Goal: Task Accomplishment & Management: Use online tool/utility

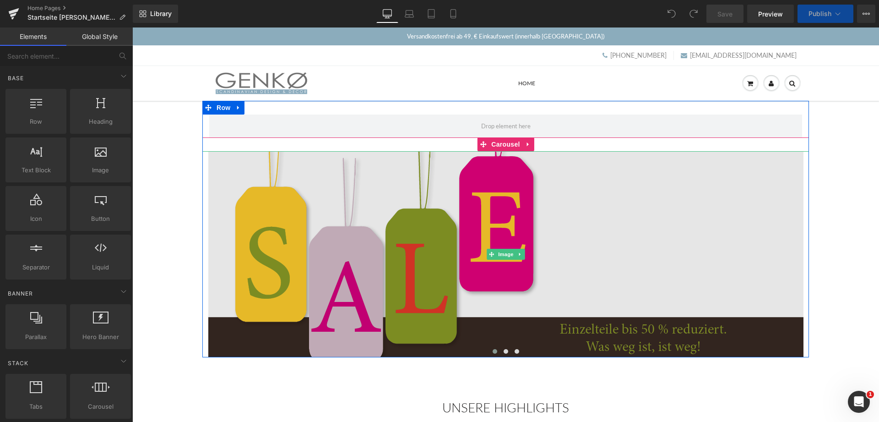
click at [564, 256] on img at bounding box center [505, 254] width 595 height 206
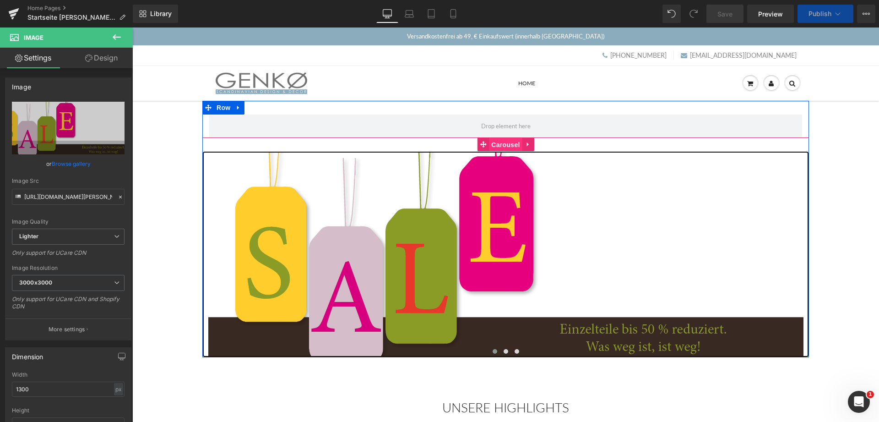
click at [502, 143] on span "Carousel" at bounding box center [505, 145] width 33 height 14
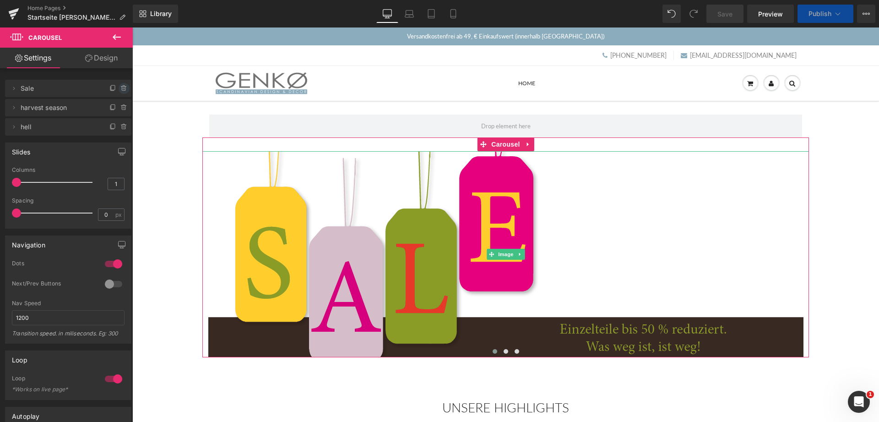
click at [123, 89] on icon at bounding box center [123, 88] width 7 height 7
click at [114, 89] on button "Delete" at bounding box center [114, 89] width 29 height 12
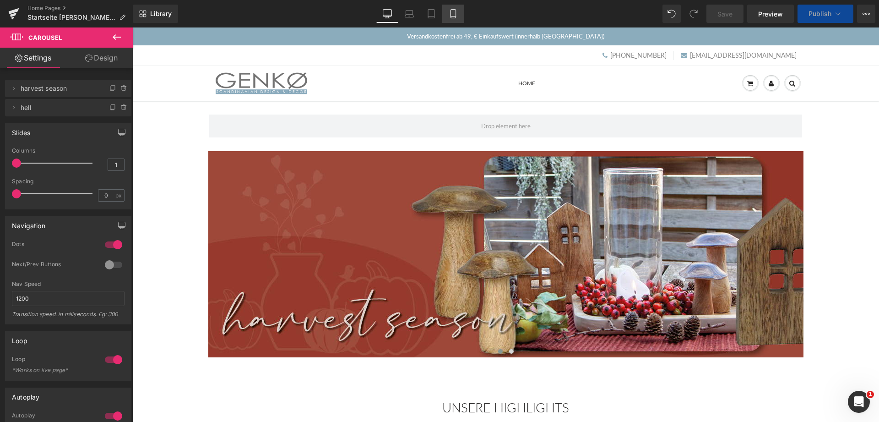
click at [455, 16] on icon at bounding box center [452, 16] width 5 height 0
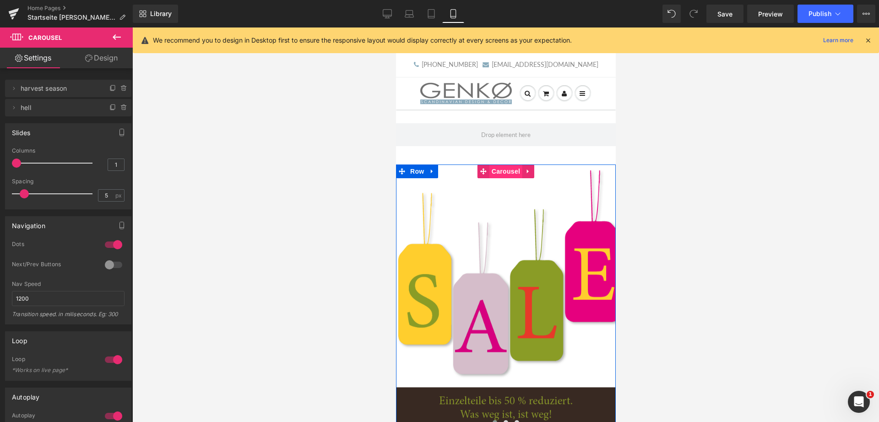
click at [506, 170] on span "Carousel" at bounding box center [505, 171] width 33 height 14
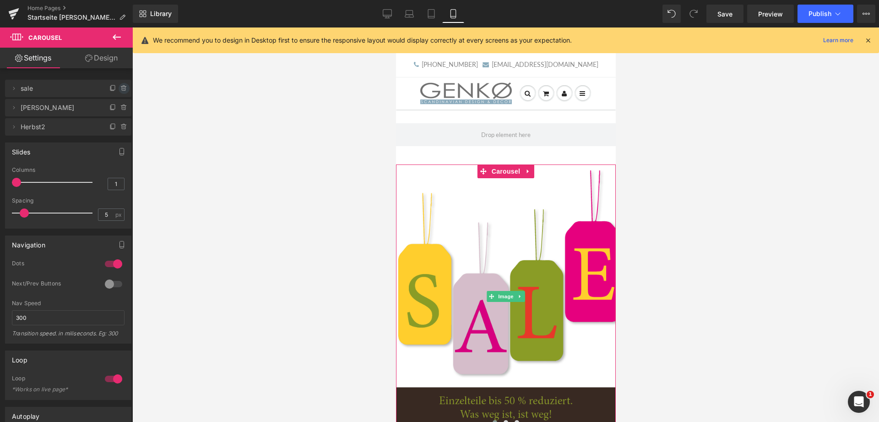
click at [125, 87] on icon at bounding box center [123, 87] width 5 height 0
click at [111, 88] on button "Delete" at bounding box center [114, 89] width 29 height 12
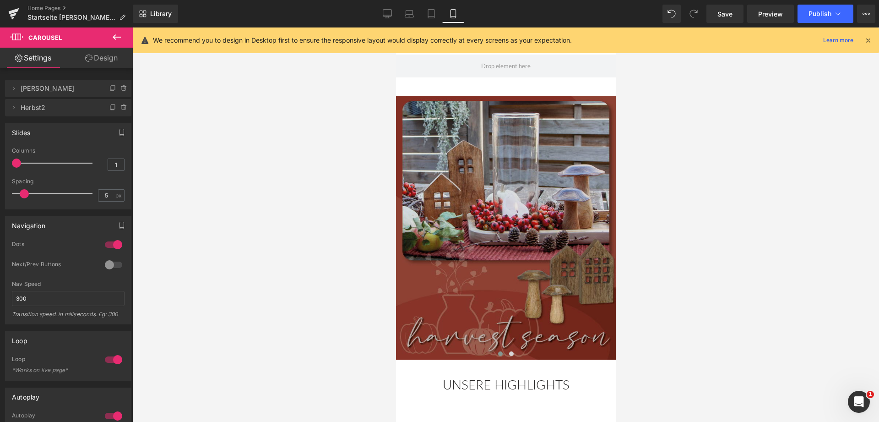
scroll to position [140, 0]
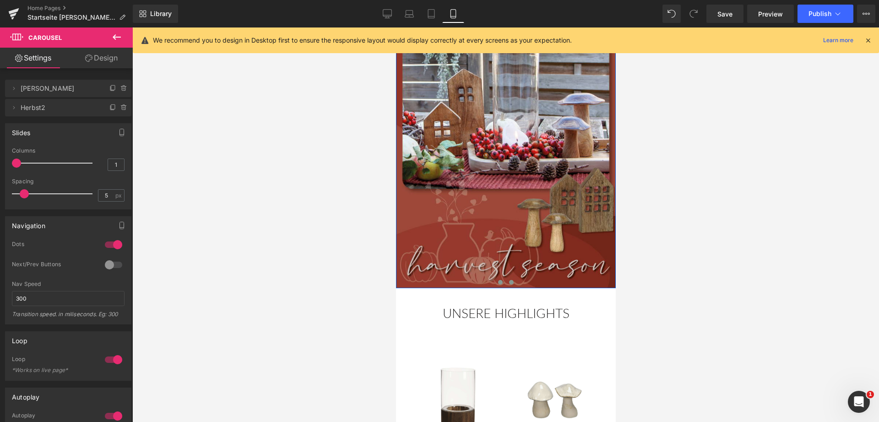
click at [513, 284] on span at bounding box center [511, 282] width 5 height 5
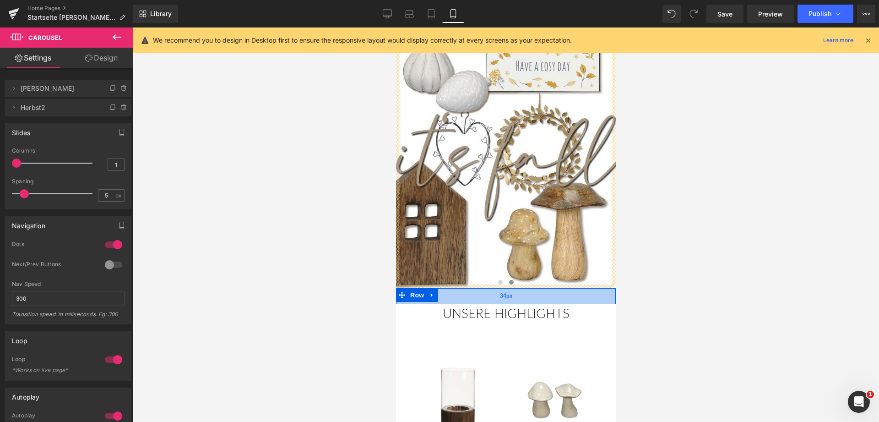
scroll to position [47, 0]
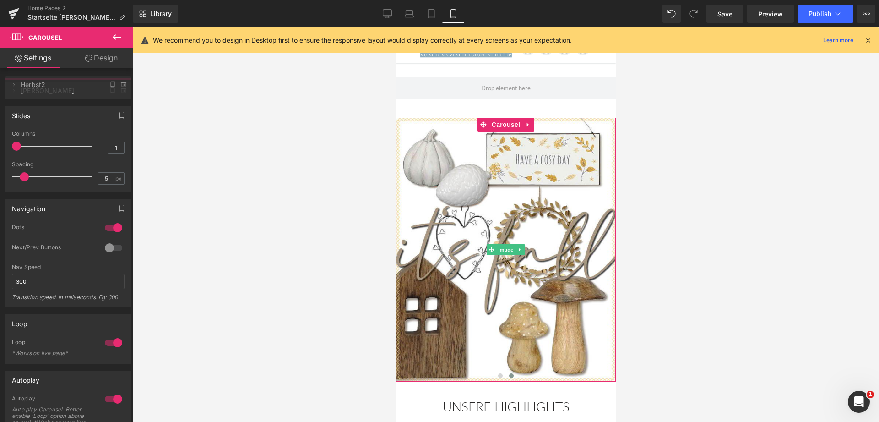
drag, startPoint x: 33, startPoint y: 111, endPoint x: 36, endPoint y: 88, distance: 23.1
click at [36, 88] on span "Herbst2" at bounding box center [59, 84] width 77 height 17
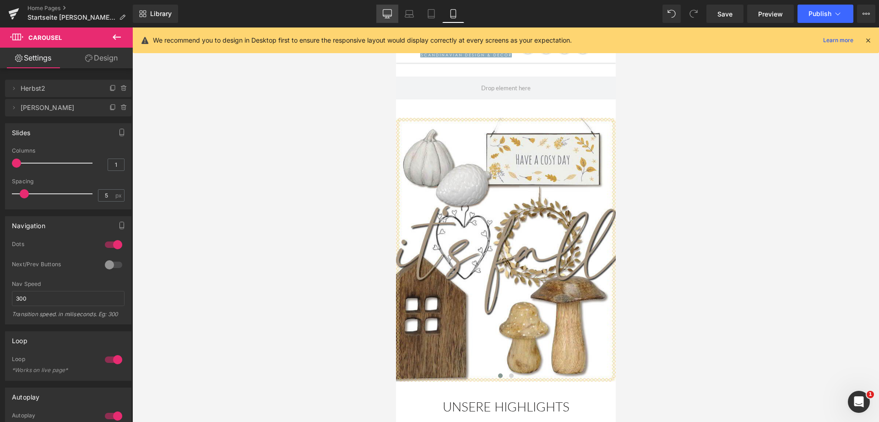
click at [386, 15] on icon at bounding box center [387, 13] width 9 height 9
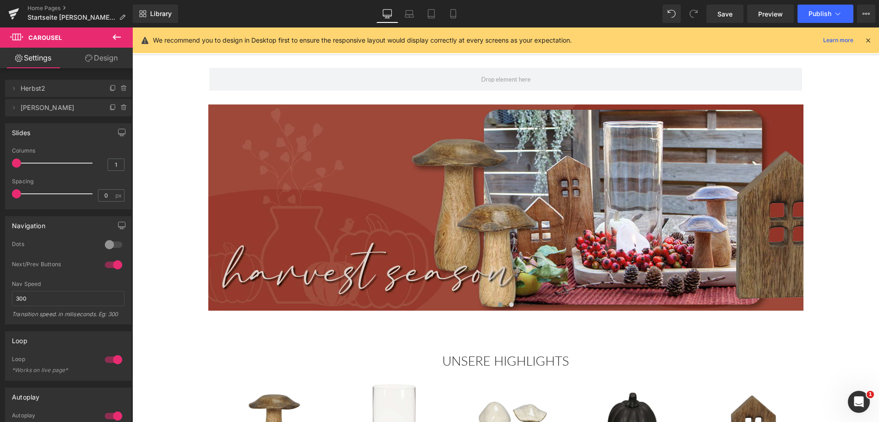
scroll to position [0, 0]
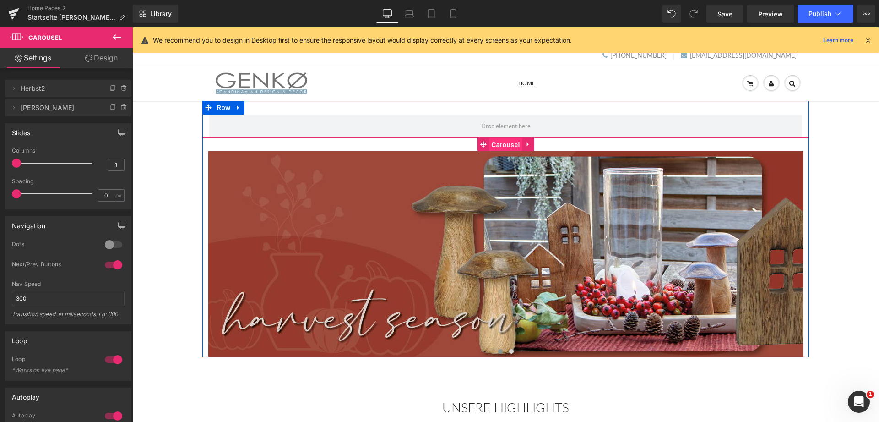
click at [512, 140] on span "Carousel" at bounding box center [505, 145] width 33 height 14
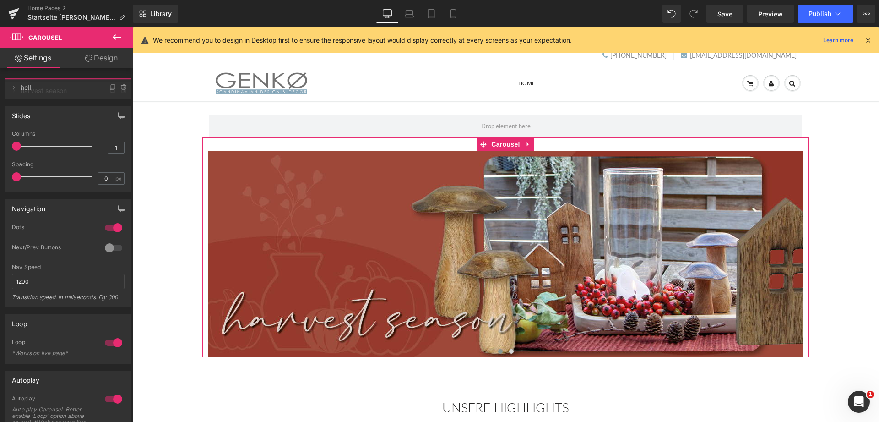
drag, startPoint x: 63, startPoint y: 107, endPoint x: 67, endPoint y: 87, distance: 20.6
click at [67, 87] on span "hell" at bounding box center [59, 87] width 77 height 17
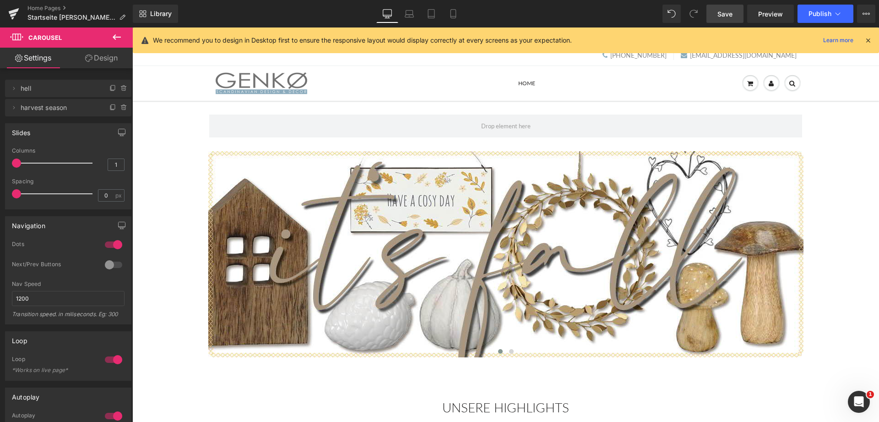
click at [723, 14] on span "Save" at bounding box center [724, 14] width 15 height 10
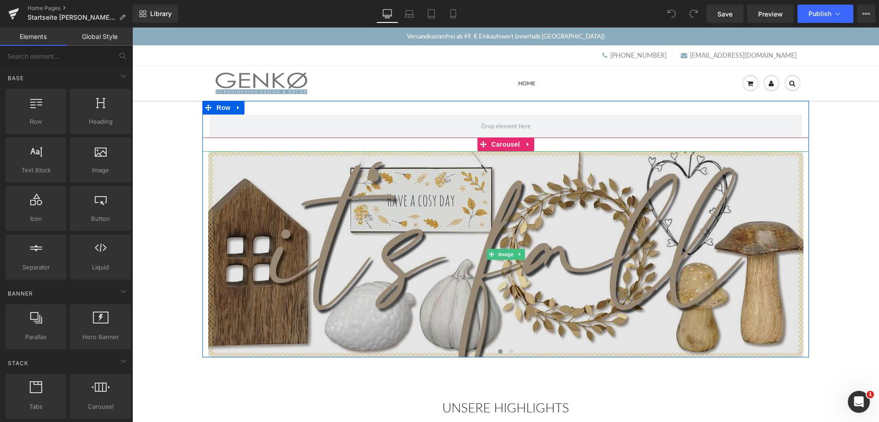
click at [511, 326] on img at bounding box center [505, 254] width 595 height 206
